Goal: Information Seeking & Learning: Learn about a topic

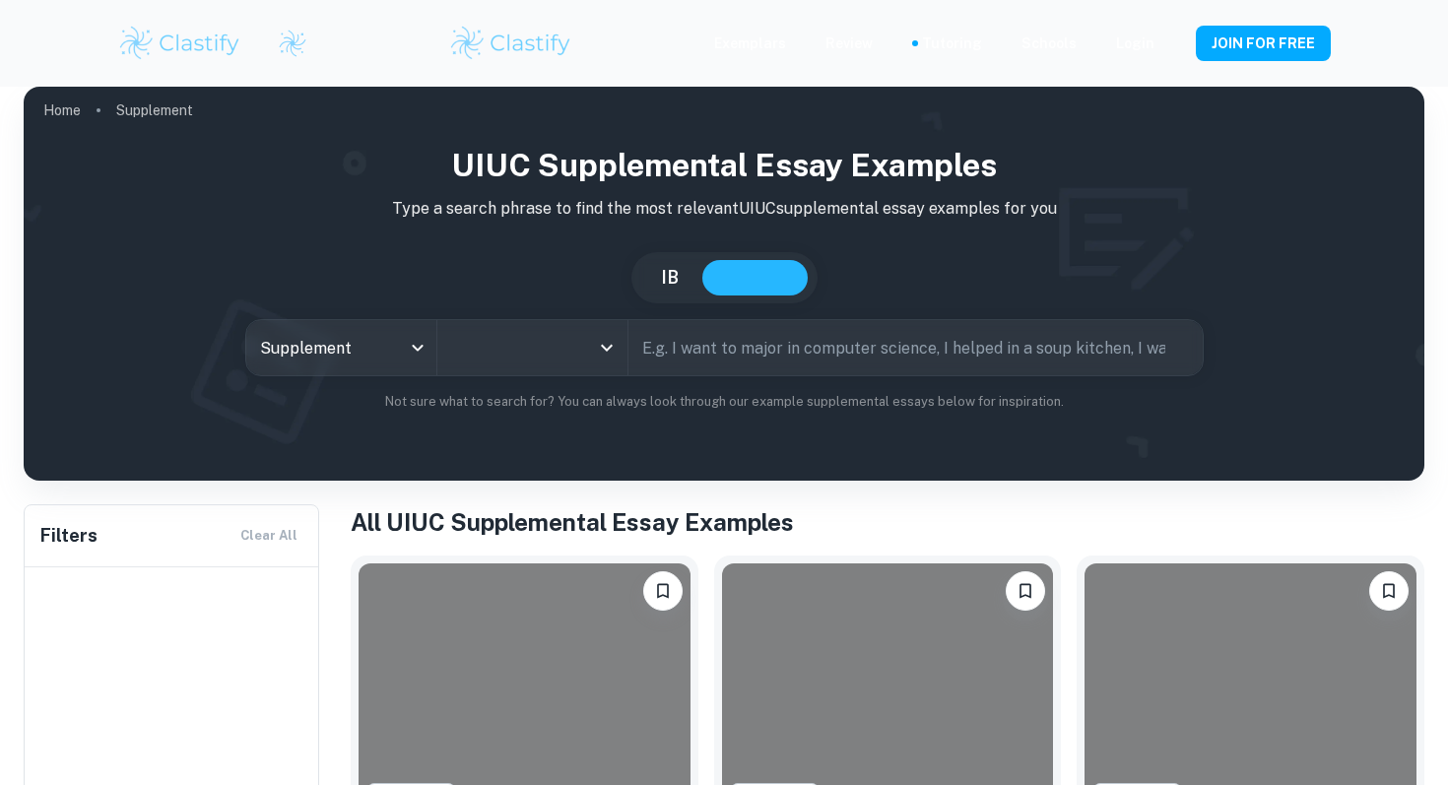
type input "UIUC"
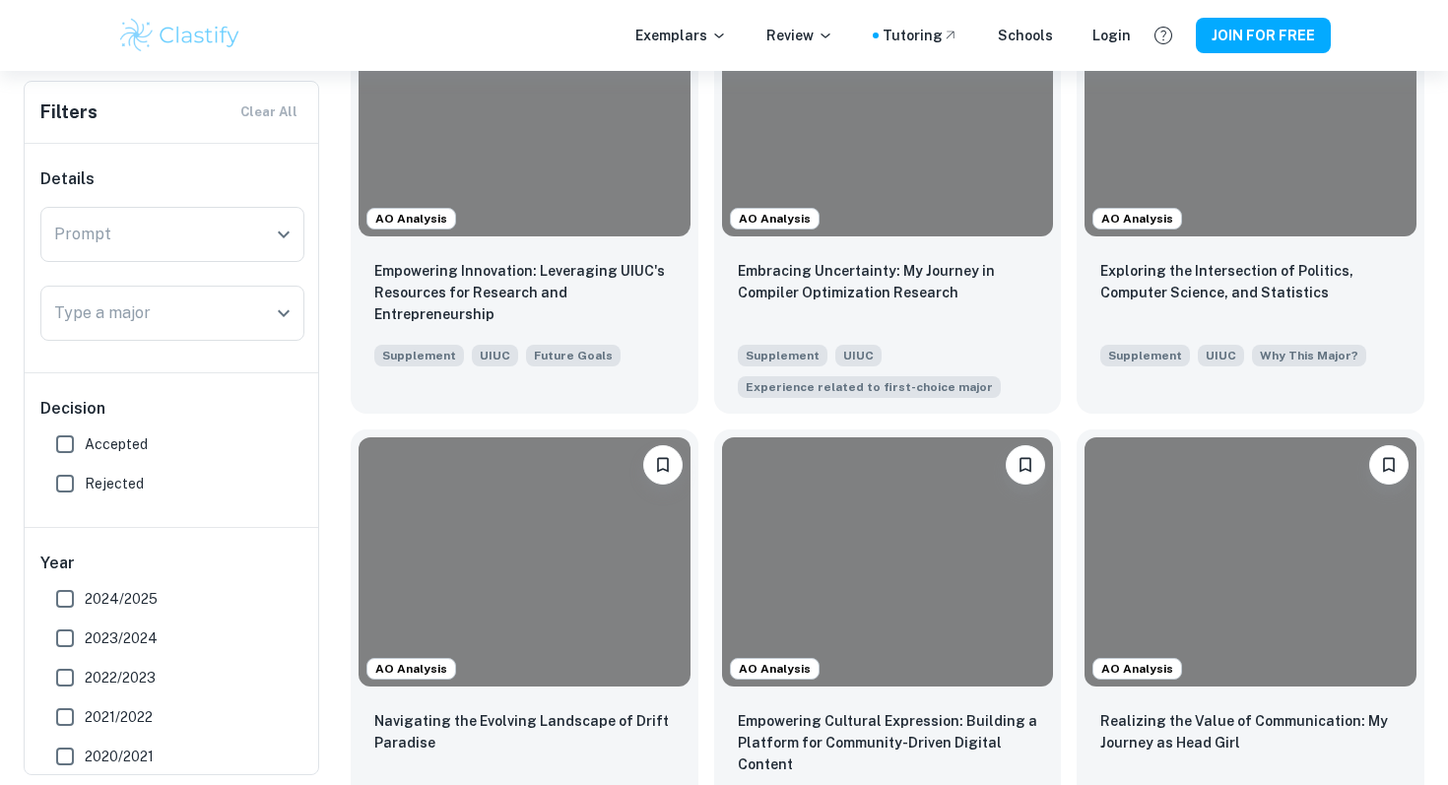
scroll to position [537, 0]
click at [1298, 251] on div "Exploring the Intersection of Politics, Computer Science, and Statistics Supple…" at bounding box center [1251, 311] width 348 height 138
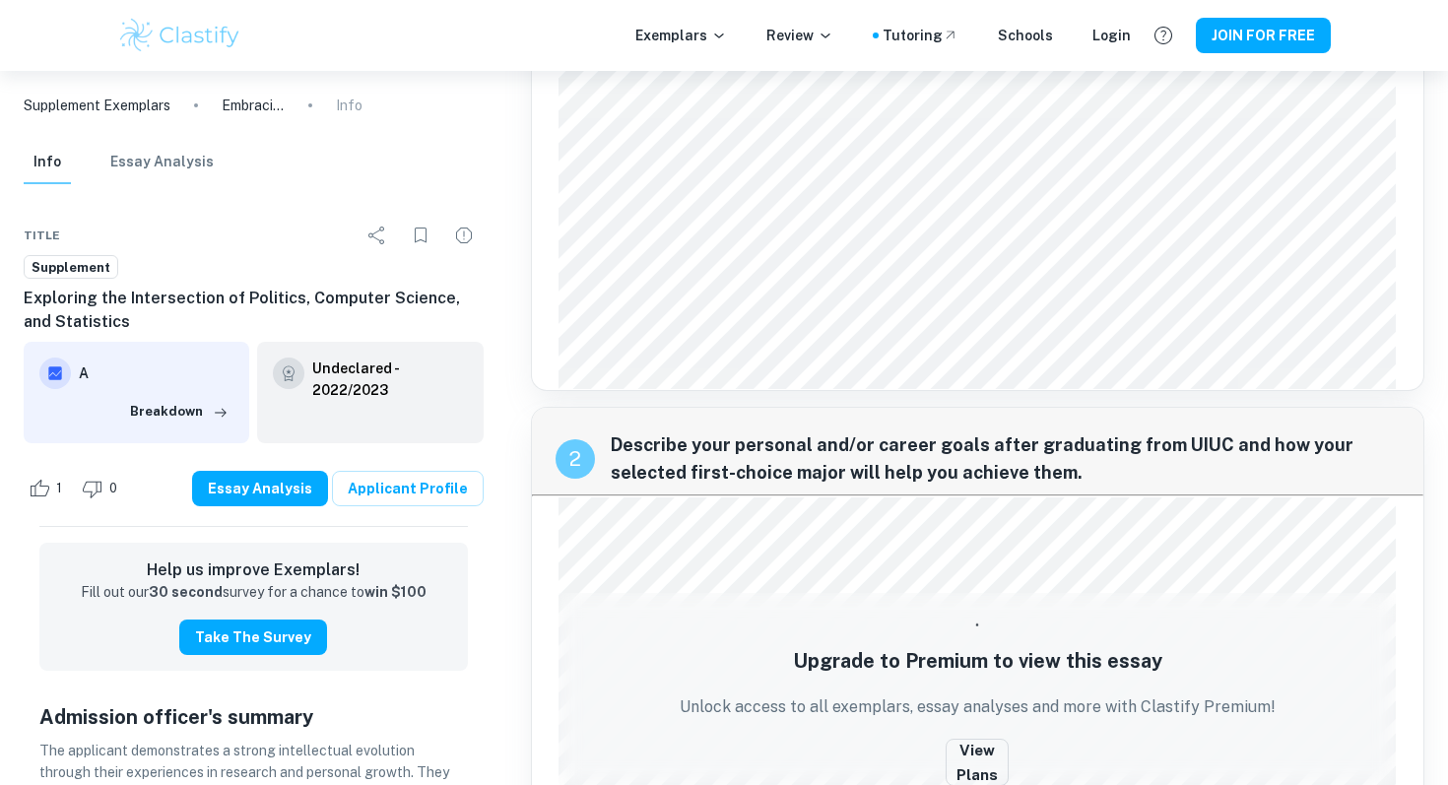
scroll to position [210, 0]
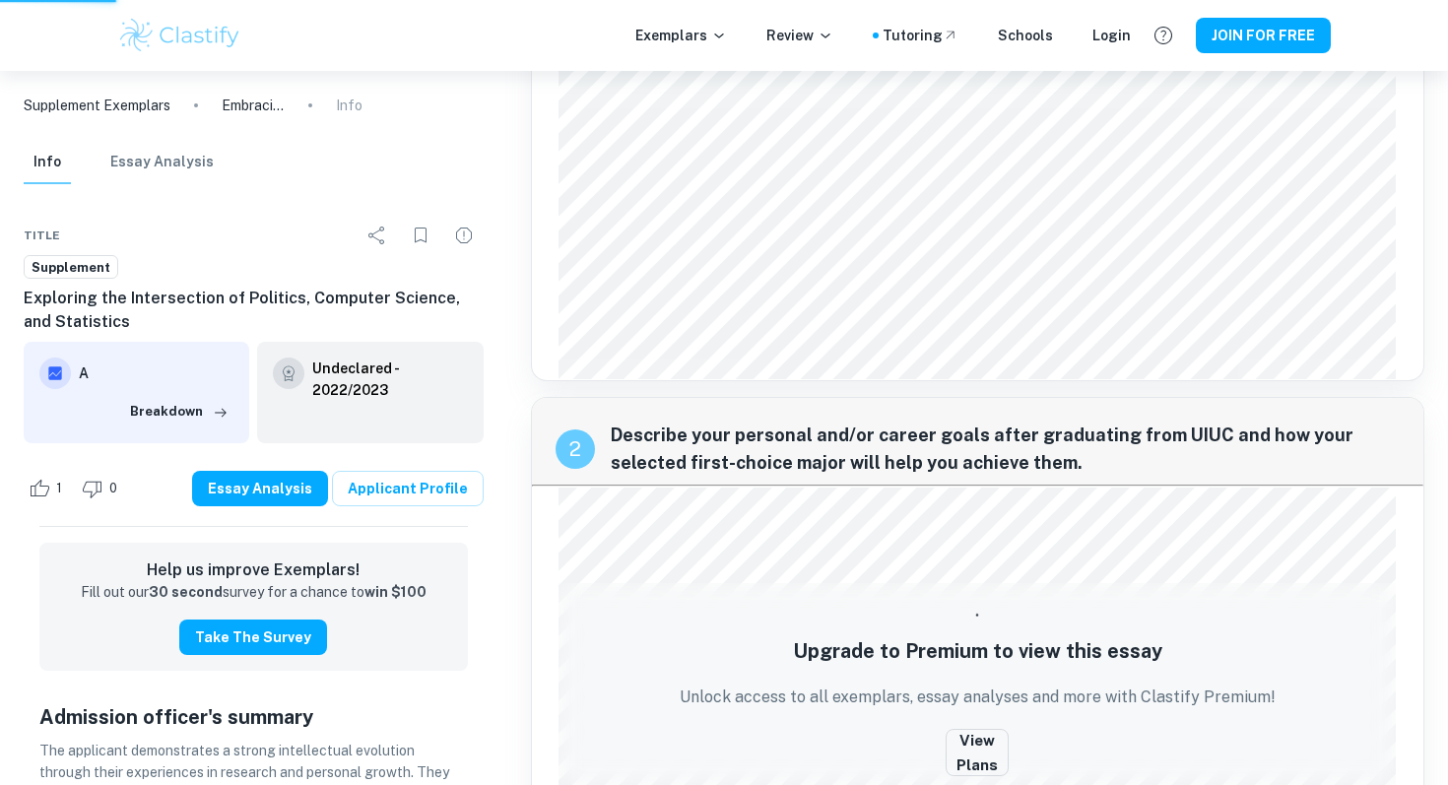
scroll to position [537, 0]
